Goal: Task Accomplishment & Management: Complete application form

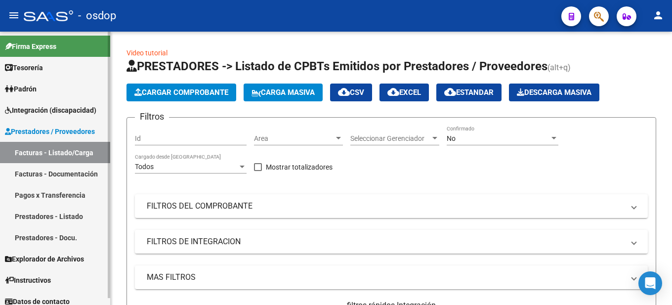
click at [69, 154] on link "Facturas - Listado/Carga" at bounding box center [55, 152] width 110 height 21
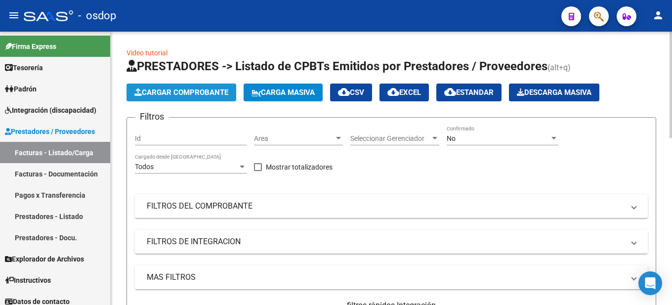
click at [180, 91] on span "Cargar Comprobante" at bounding box center [181, 92] width 94 height 9
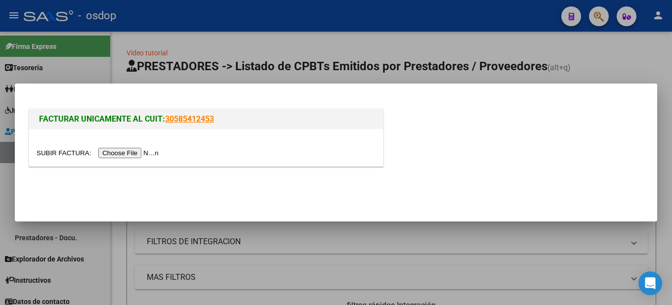
click at [141, 153] on input "file" at bounding box center [99, 153] width 125 height 10
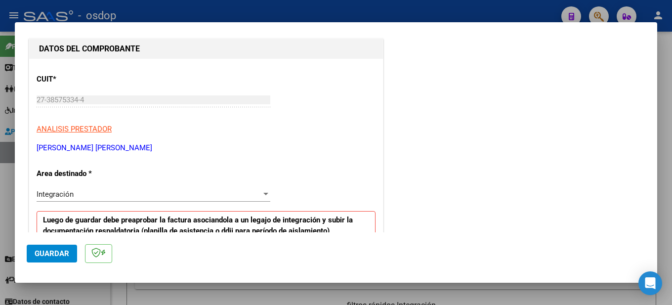
scroll to position [247, 0]
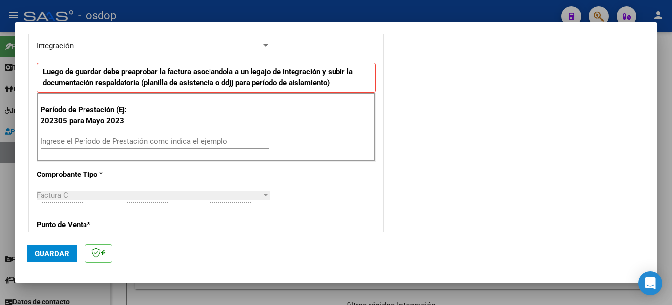
click at [151, 135] on div "Ingrese el Período de Prestación como indica el ejemplo" at bounding box center [155, 141] width 228 height 15
click at [65, 141] on input "Ingrese el Período de Prestación como indica el ejemplo" at bounding box center [155, 141] width 228 height 9
type input "202507"
click at [274, 141] on div "Período de Prestación (Ej: 202305 para [DATE] 202507 Ingrese el Período de Pres…" at bounding box center [206, 127] width 339 height 69
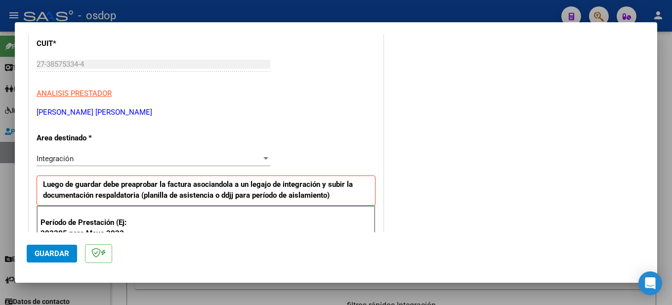
scroll to position [0, 0]
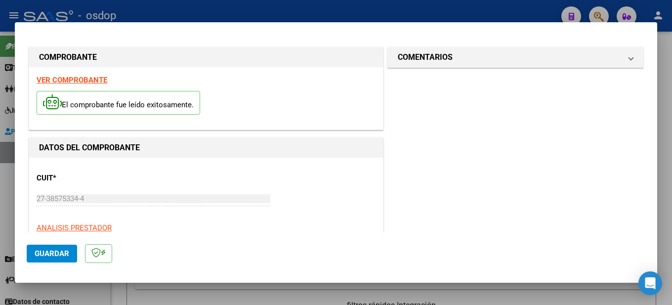
click at [85, 77] on strong "VER COMPROBANTE" at bounding box center [72, 80] width 71 height 9
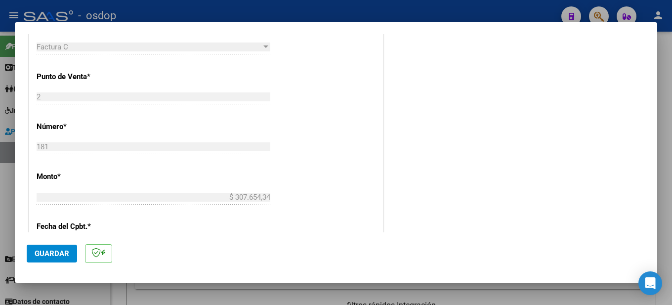
scroll to position [593, 0]
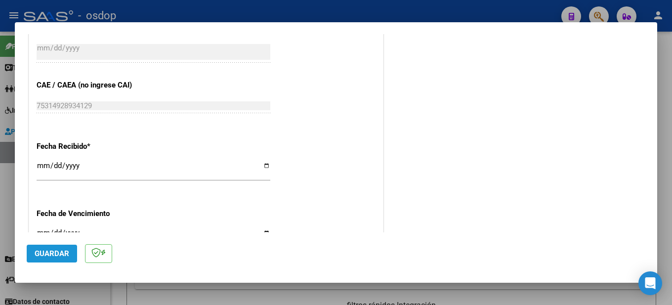
click at [43, 255] on span "Guardar" at bounding box center [52, 253] width 35 height 9
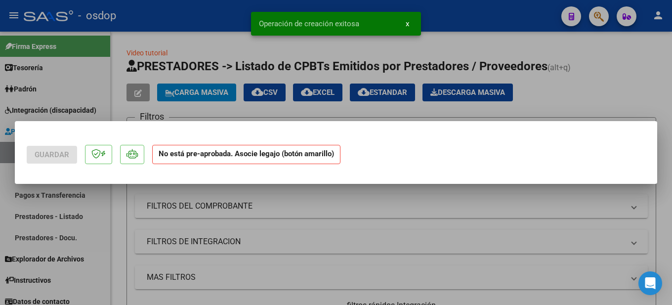
scroll to position [0, 0]
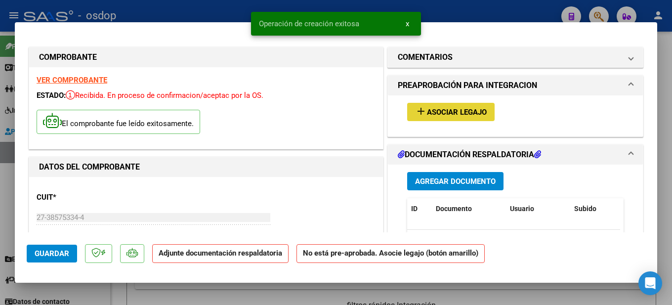
click at [437, 110] on span "Asociar Legajo" at bounding box center [457, 112] width 60 height 9
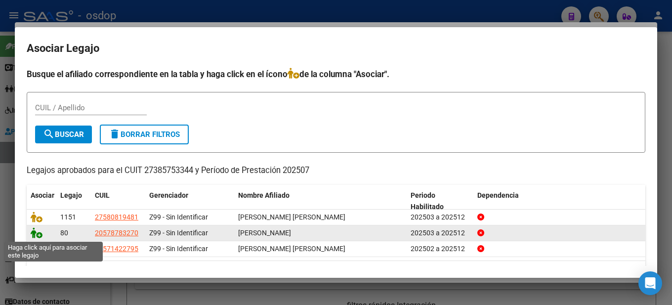
click at [38, 236] on icon at bounding box center [37, 232] width 12 height 11
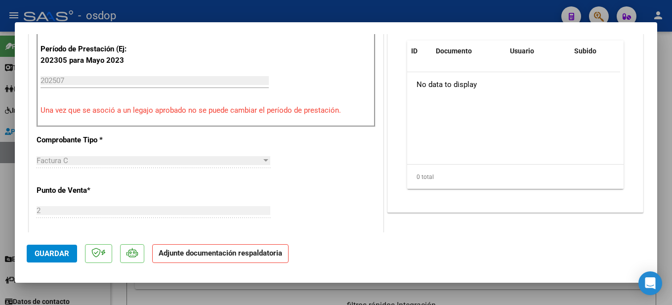
scroll to position [148, 0]
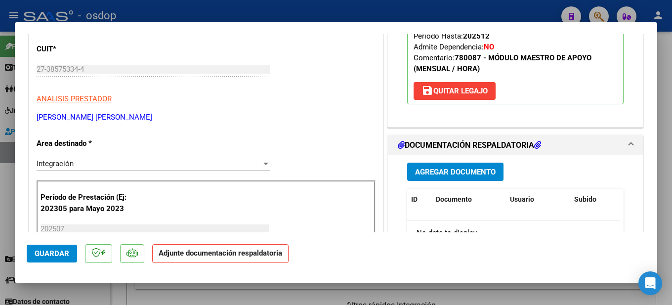
click at [472, 168] on span "Agregar Documento" at bounding box center [455, 171] width 81 height 9
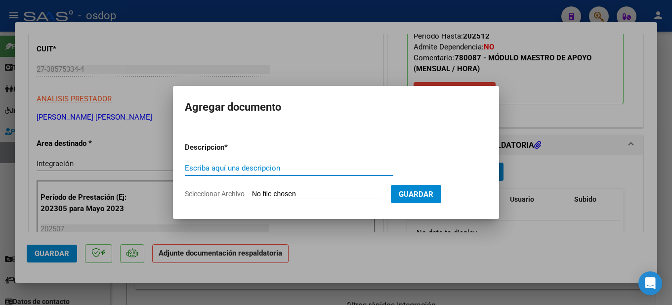
click at [240, 168] on input "Escriba aquí una descripcion" at bounding box center [289, 168] width 209 height 9
type input "Planilla de asistencia mes de julio, [PERSON_NAME]"
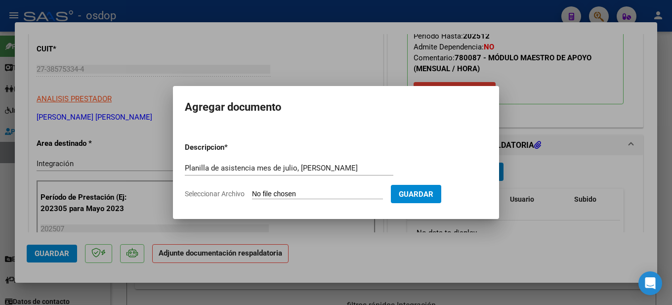
click at [298, 197] on input "Seleccionar Archivo" at bounding box center [317, 194] width 131 height 9
type input "C:\fakepath\Planilla de asistencia [PERSON_NAME].jpg"
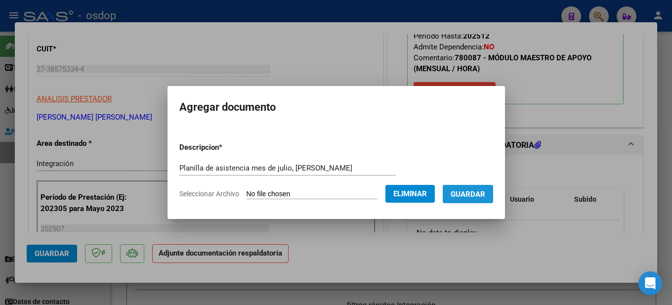
click at [485, 193] on span "Guardar" at bounding box center [468, 194] width 35 height 9
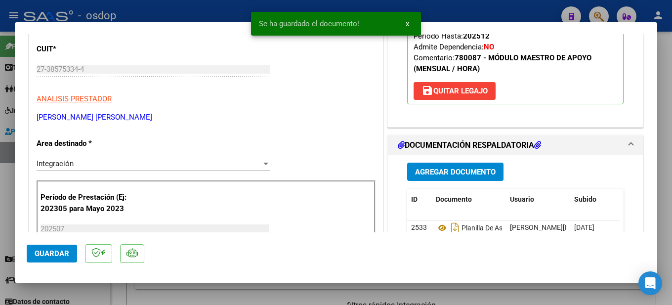
click at [670, 151] on div at bounding box center [336, 152] width 672 height 305
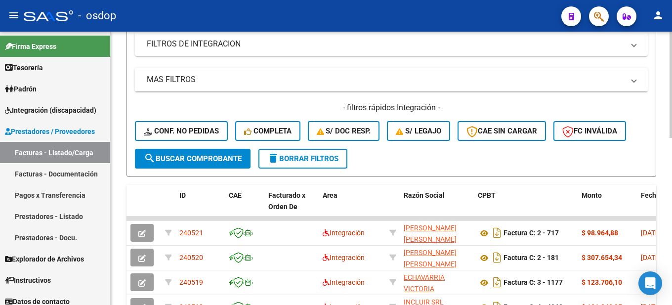
scroll to position [0, 0]
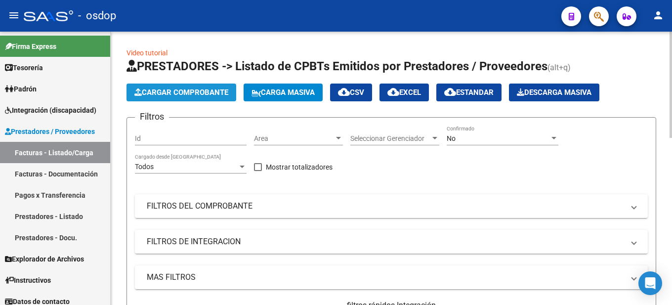
click at [191, 90] on span "Cargar Comprobante" at bounding box center [181, 92] width 94 height 9
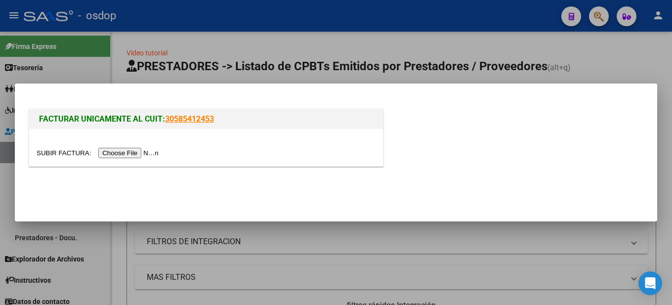
click at [659, 60] on div at bounding box center [336, 152] width 672 height 305
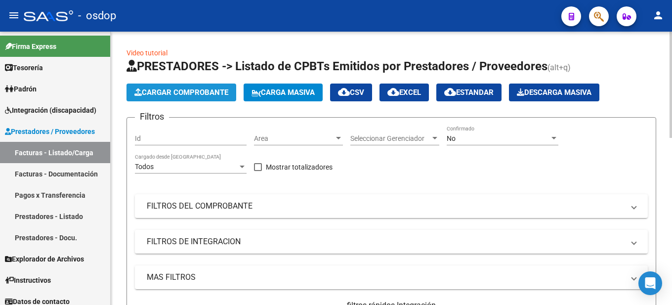
click at [215, 93] on span "Cargar Comprobante" at bounding box center [181, 92] width 94 height 9
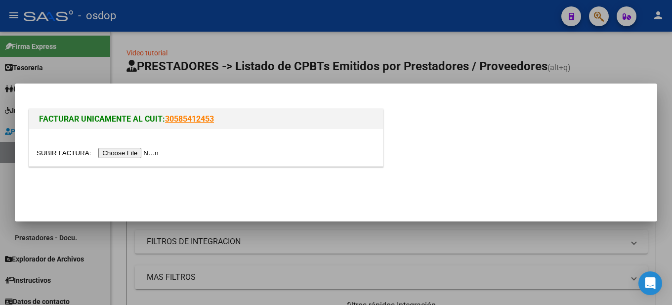
click at [150, 153] on input "file" at bounding box center [99, 153] width 125 height 10
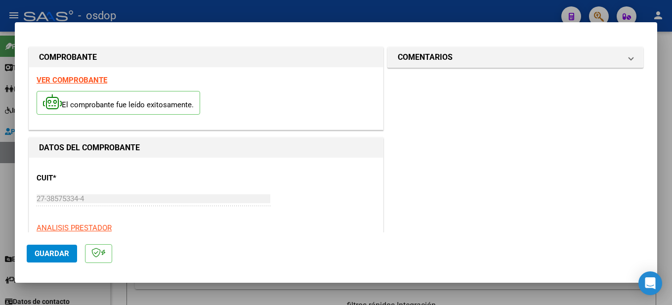
click at [82, 80] on strong "VER COMPROBANTE" at bounding box center [72, 80] width 71 height 9
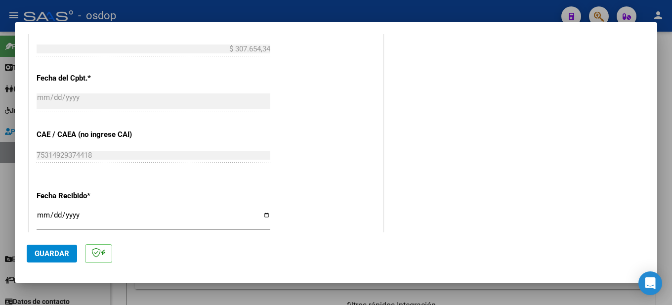
scroll to position [198, 0]
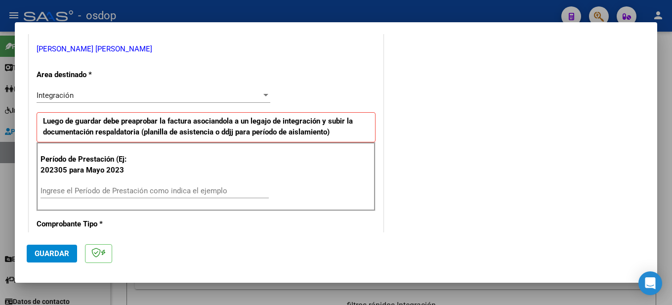
click at [105, 181] on div "Período de Prestación (Ej: 202305 para Mayo 2023 Ingrese el Período de Prestaci…" at bounding box center [206, 176] width 339 height 69
click at [92, 183] on div "Período de Prestación (Ej: 202305 para Mayo 2023 Ingrese el Período de Prestaci…" at bounding box center [206, 176] width 339 height 69
click at [110, 186] on input "Ingrese el Período de Prestación como indica el ejemplo" at bounding box center [155, 190] width 228 height 9
click at [83, 190] on input "Ingrese el Período de Prestación como indica el ejemplo" at bounding box center [155, 190] width 228 height 9
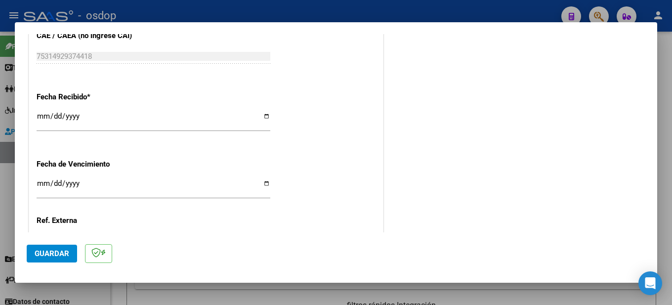
scroll to position [728, 0]
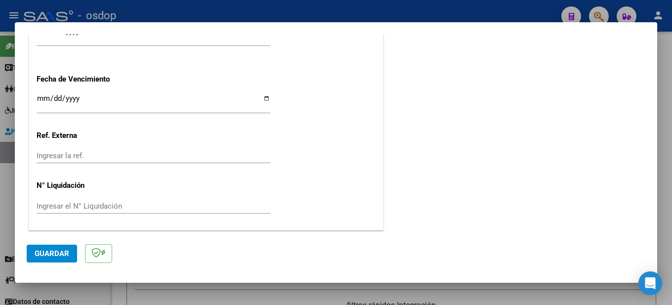
type input "202507"
click at [52, 252] on span "Guardar" at bounding box center [52, 253] width 35 height 9
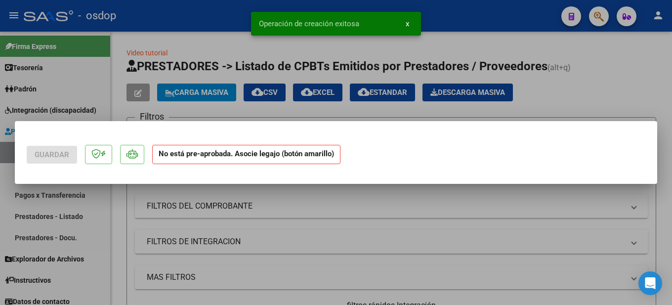
scroll to position [0, 0]
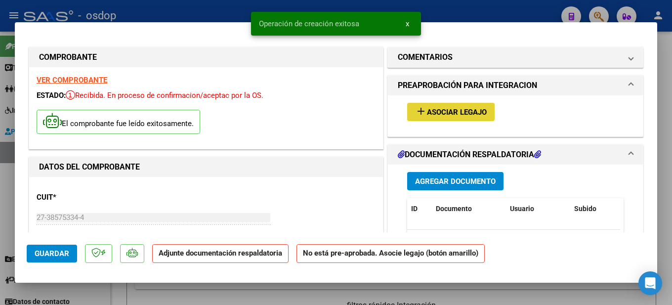
click at [474, 108] on span "Asociar Legajo" at bounding box center [457, 112] width 60 height 9
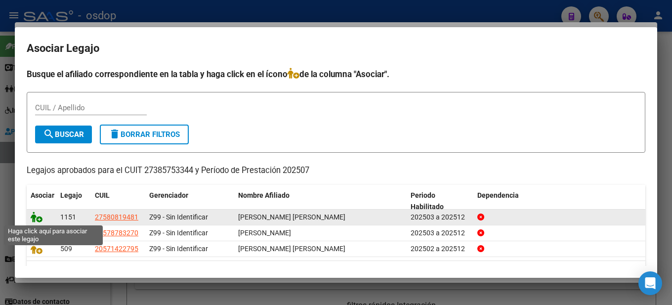
click at [40, 217] on icon at bounding box center [37, 217] width 12 height 11
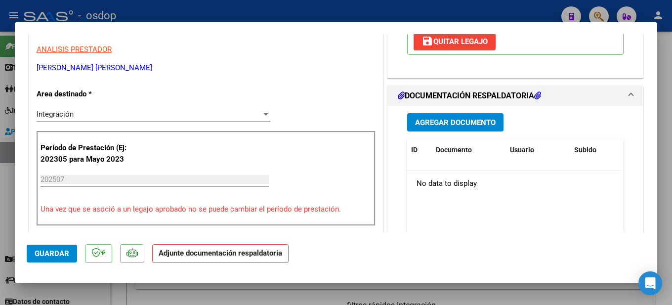
scroll to position [247, 0]
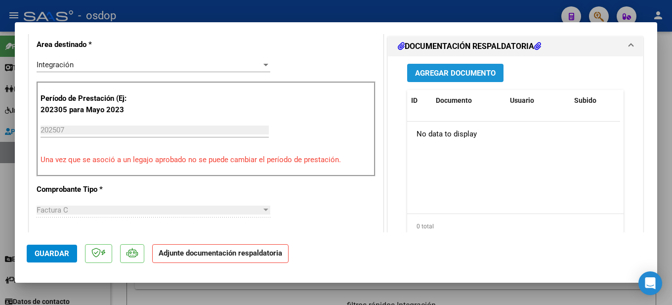
click at [466, 69] on span "Agregar Documento" at bounding box center [455, 73] width 81 height 9
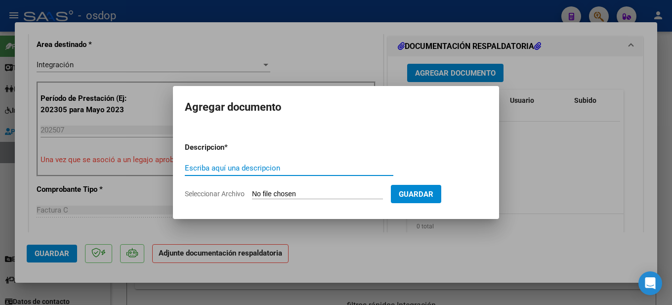
click at [222, 164] on input "Escriba aquí una descripcion" at bounding box center [289, 168] width 209 height 9
type input "PLANILLA DE ASISTENCIA MES DE [PERSON_NAME] [PERSON_NAME]"
click at [295, 192] on input "Seleccionar Archivo" at bounding box center [317, 194] width 131 height 9
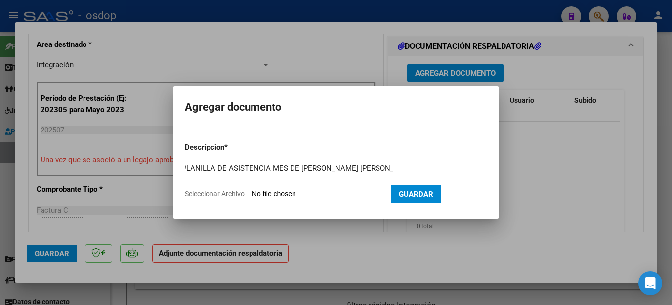
scroll to position [0, 0]
type input "C:\fakepath\planilla de asistencia mes de [PERSON_NAME].jpg"
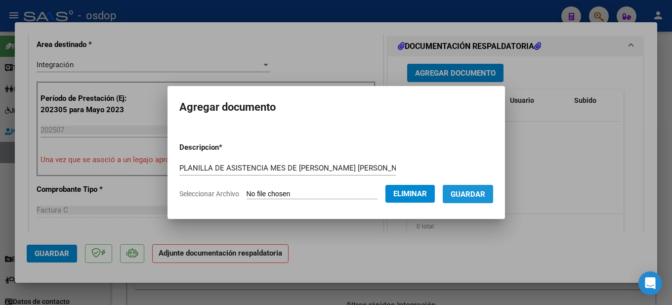
click at [483, 196] on span "Guardar" at bounding box center [468, 194] width 35 height 9
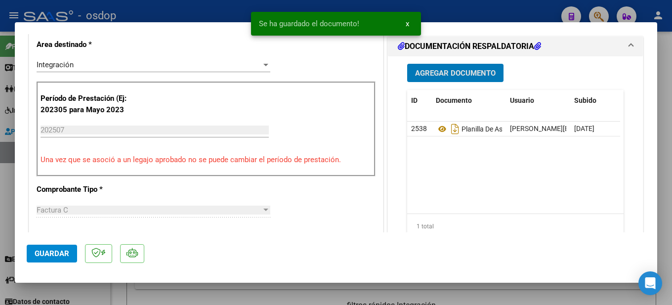
click at [663, 119] on div at bounding box center [336, 152] width 672 height 305
